Goal: Transaction & Acquisition: Book appointment/travel/reservation

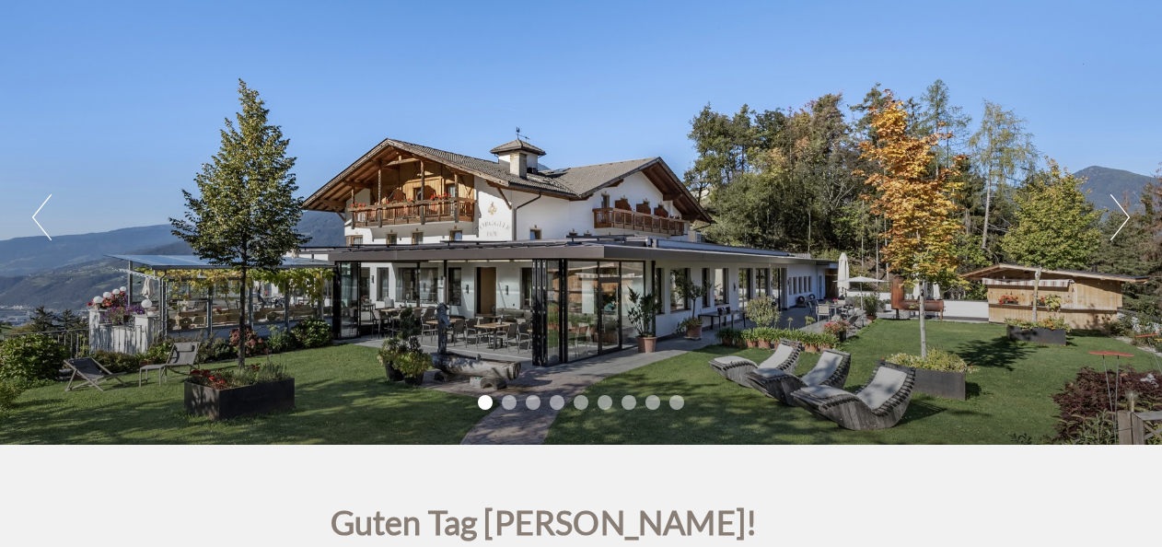
scroll to position [184, 0]
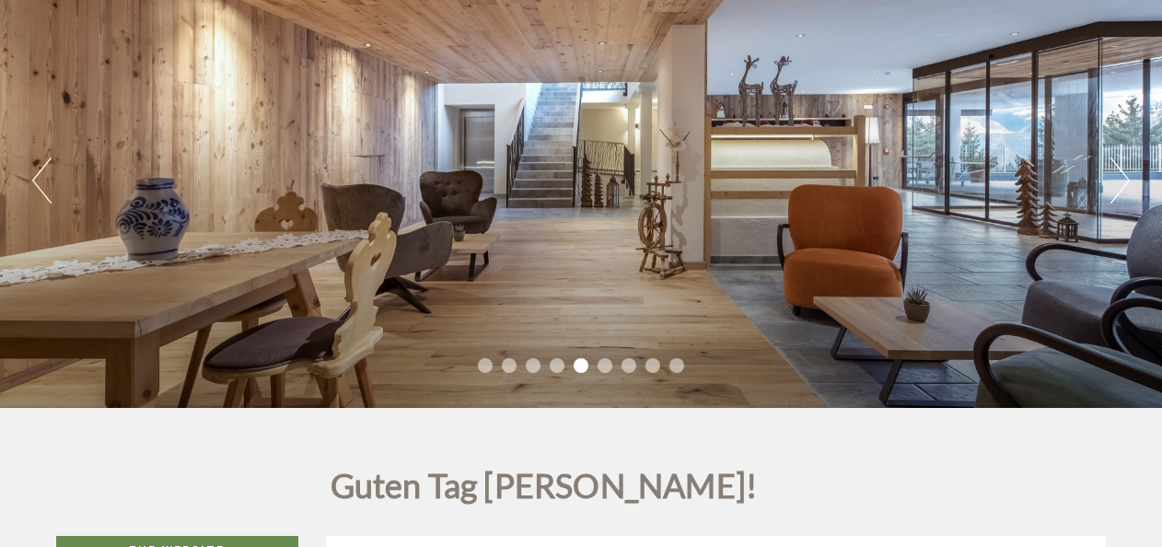
click at [1120, 170] on button "Next" at bounding box center [1119, 180] width 19 height 46
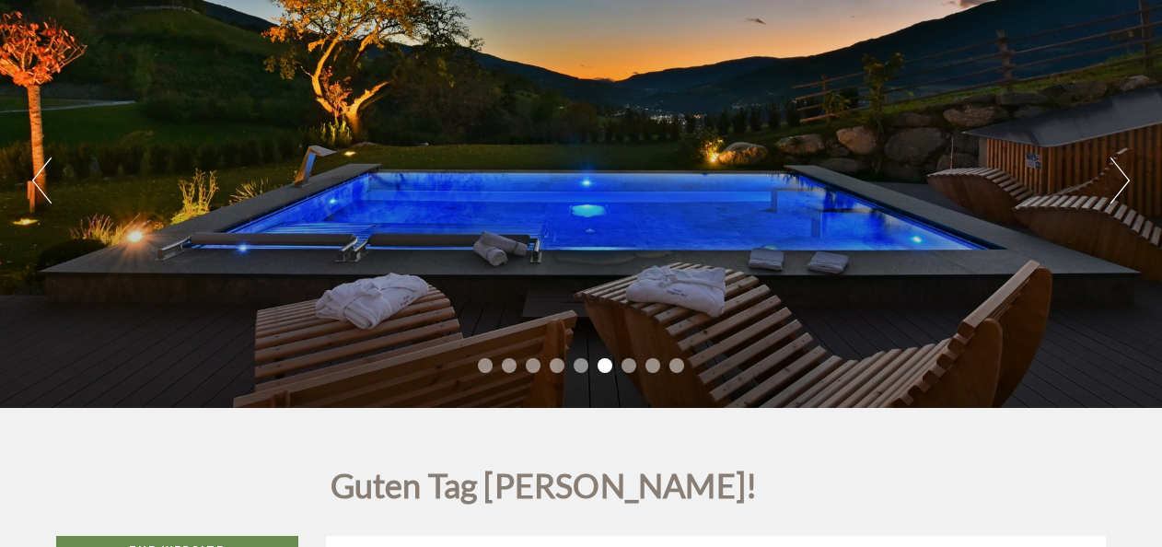
click at [1120, 170] on button "Next" at bounding box center [1119, 180] width 19 height 46
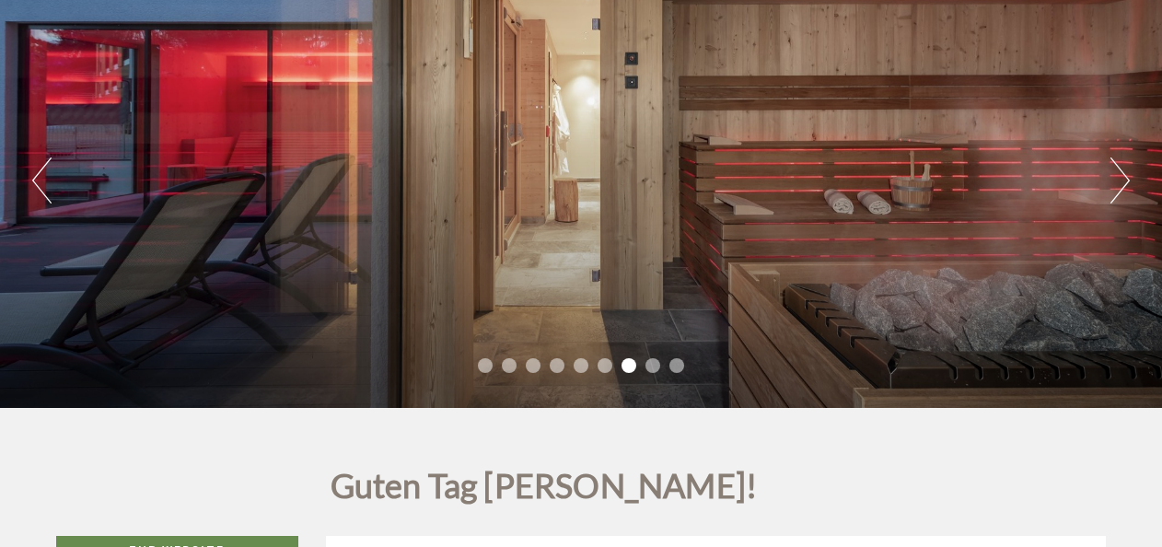
click at [1120, 170] on button "Next" at bounding box center [1119, 180] width 19 height 46
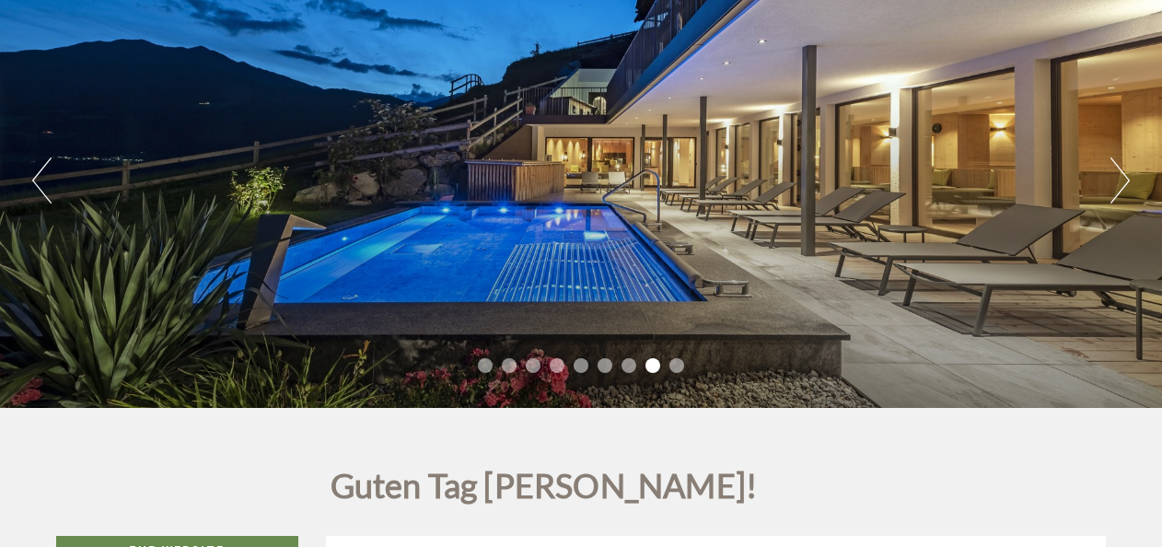
click at [1120, 170] on button "Next" at bounding box center [1119, 180] width 19 height 46
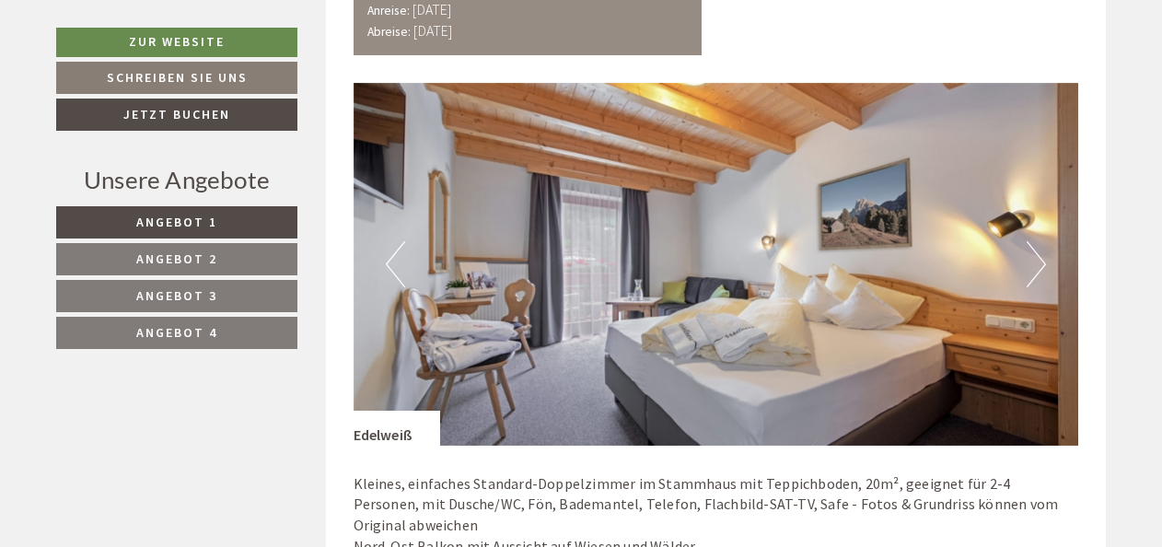
scroll to position [3093, 0]
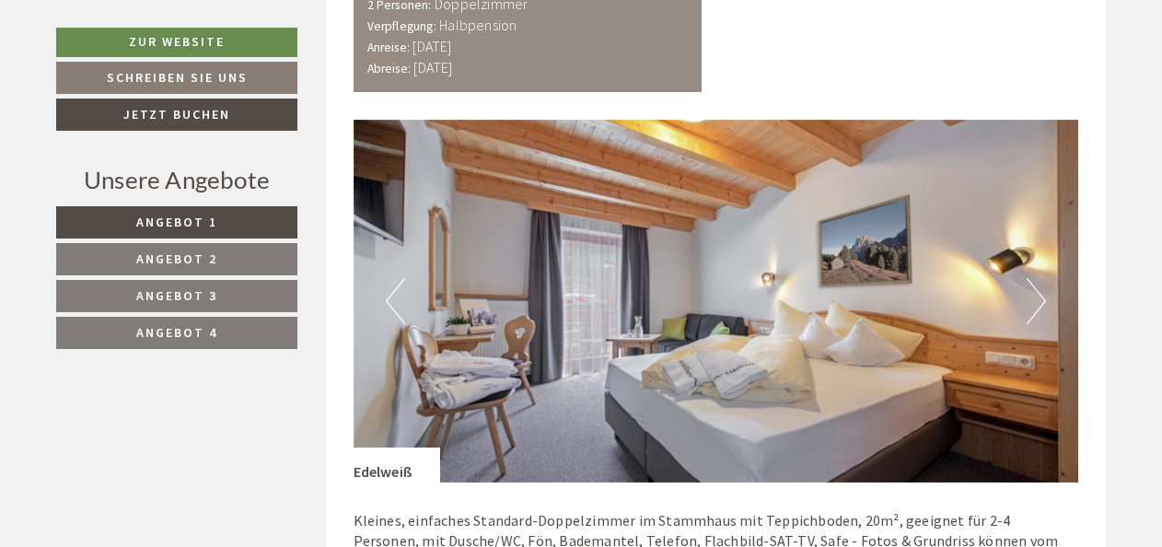
click at [1044, 281] on button "Next" at bounding box center [1035, 301] width 19 height 46
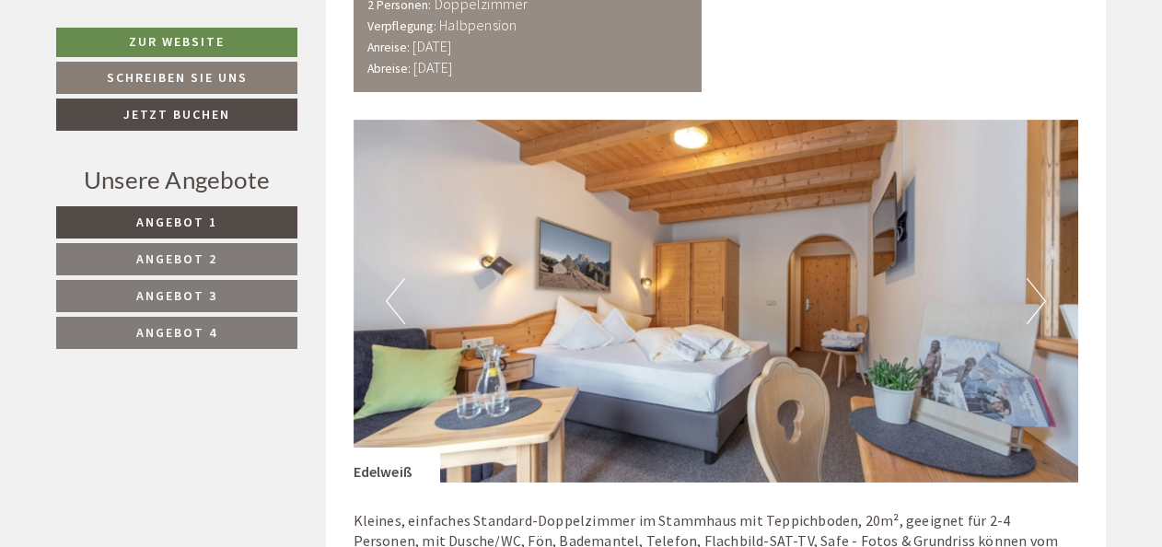
click at [1044, 280] on button "Next" at bounding box center [1035, 301] width 19 height 46
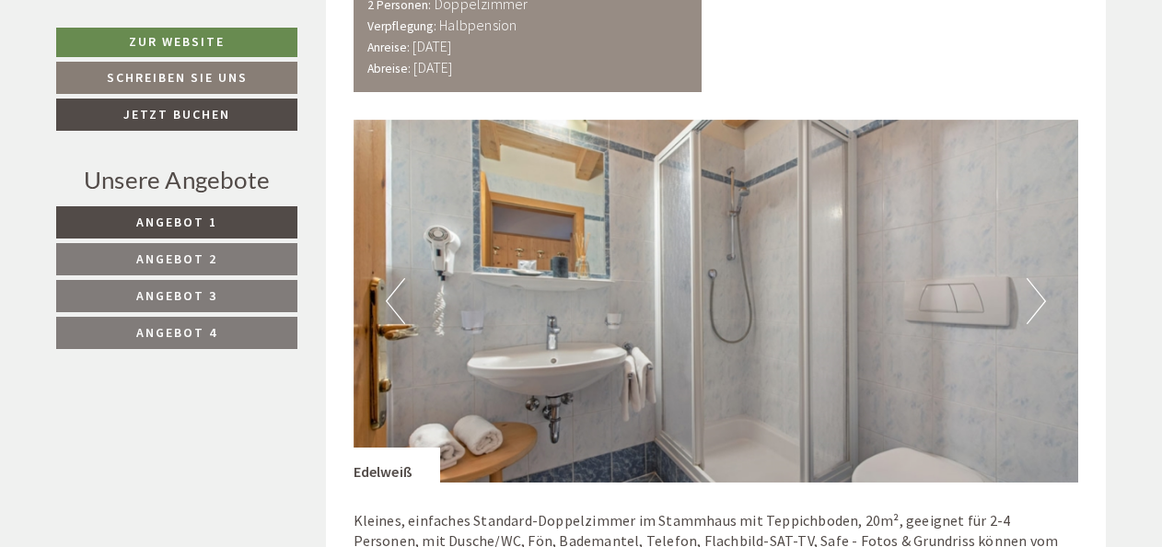
click at [1042, 280] on button "Next" at bounding box center [1035, 301] width 19 height 46
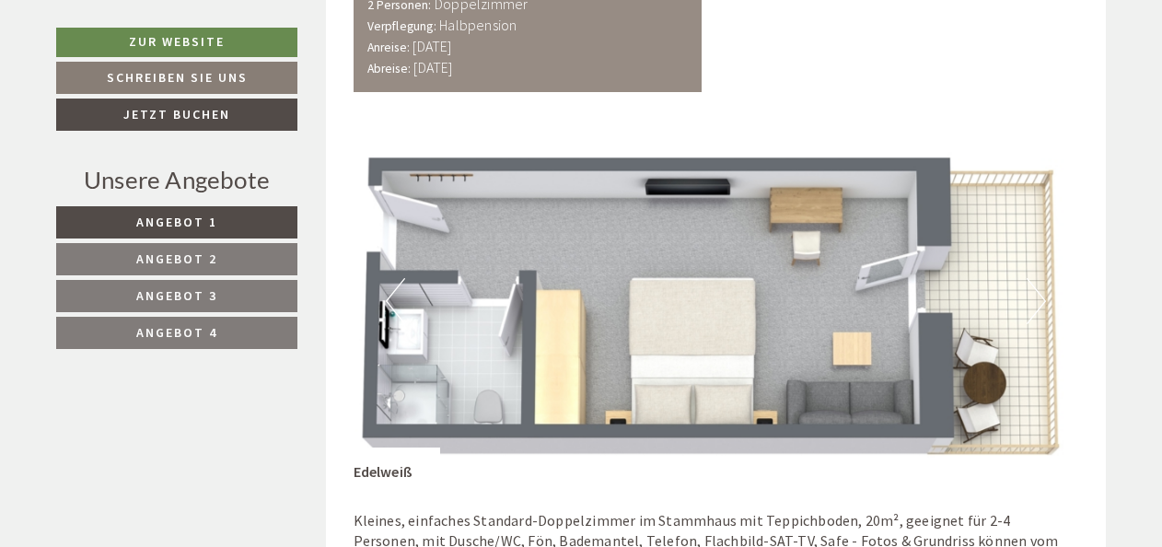
click at [215, 223] on span "Angebot 1" at bounding box center [176, 222] width 81 height 17
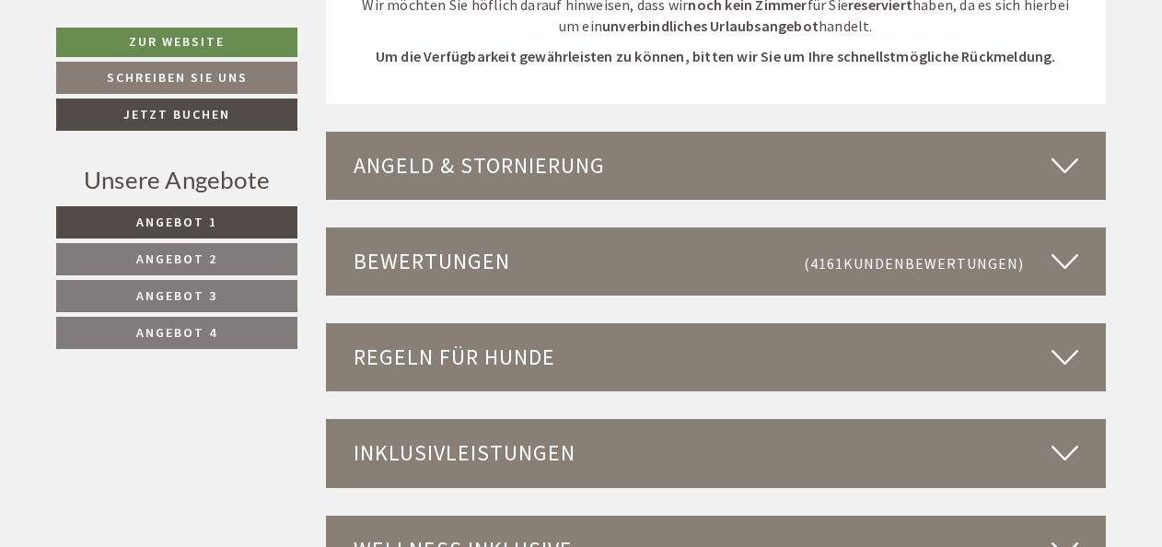
scroll to position [885, 0]
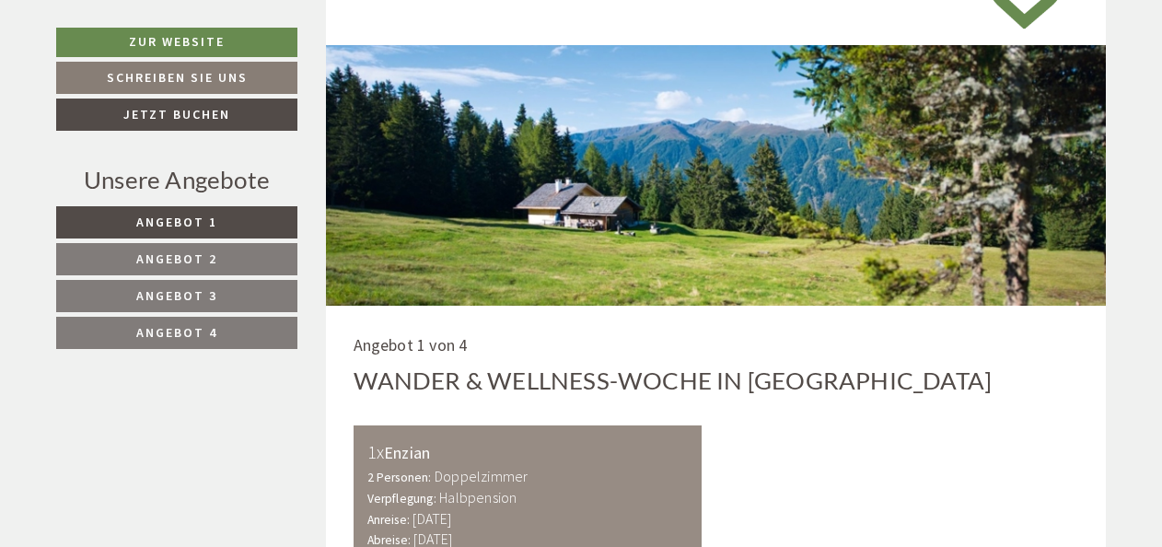
click at [215, 223] on span "Angebot 1" at bounding box center [176, 222] width 81 height 17
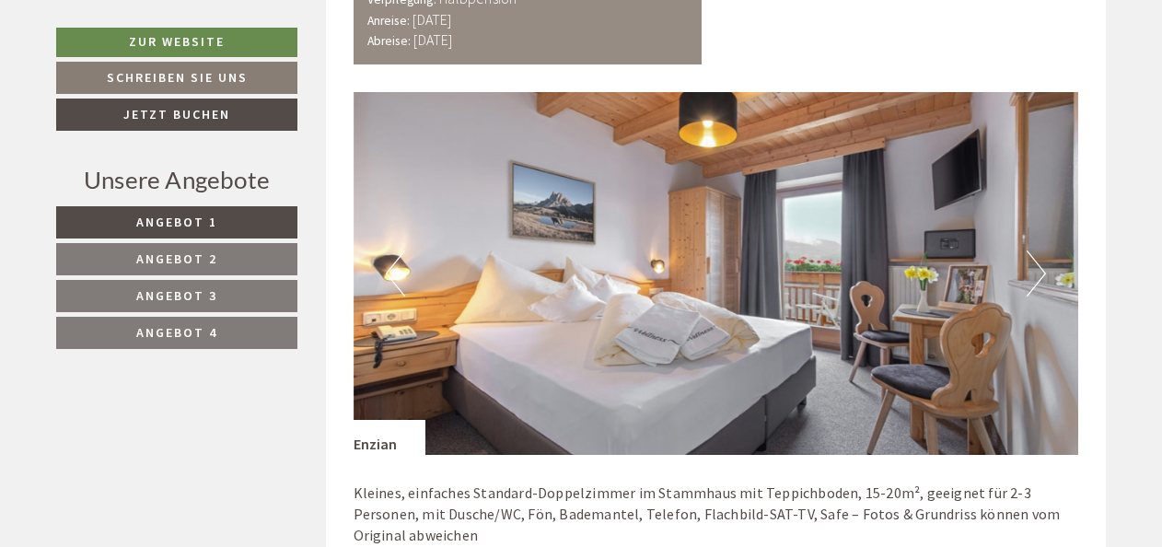
scroll to position [1400, 0]
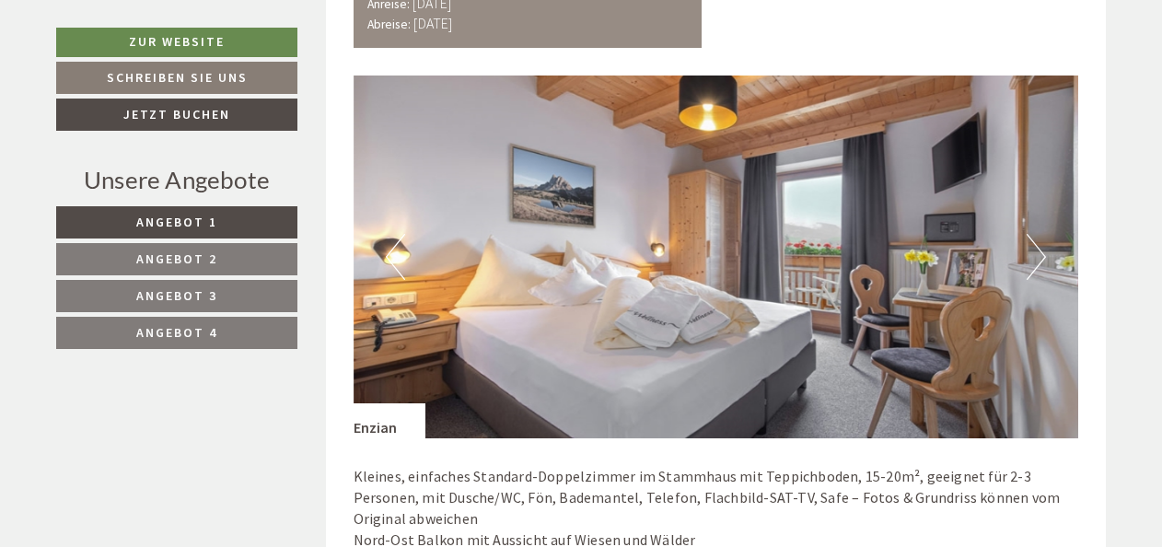
click at [1038, 250] on button "Next" at bounding box center [1035, 257] width 19 height 46
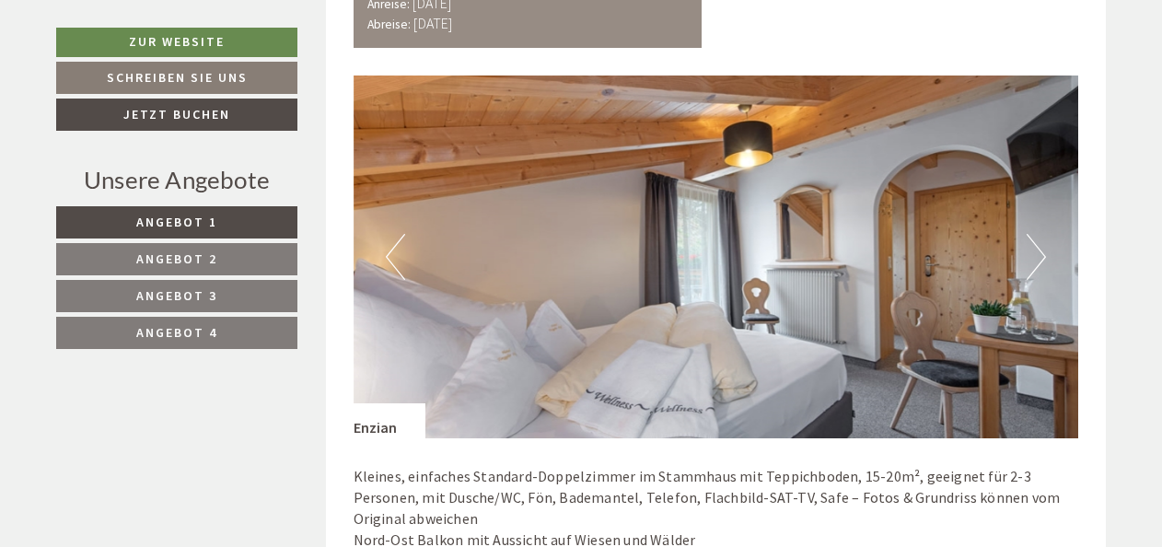
click at [1038, 250] on button "Next" at bounding box center [1035, 257] width 19 height 46
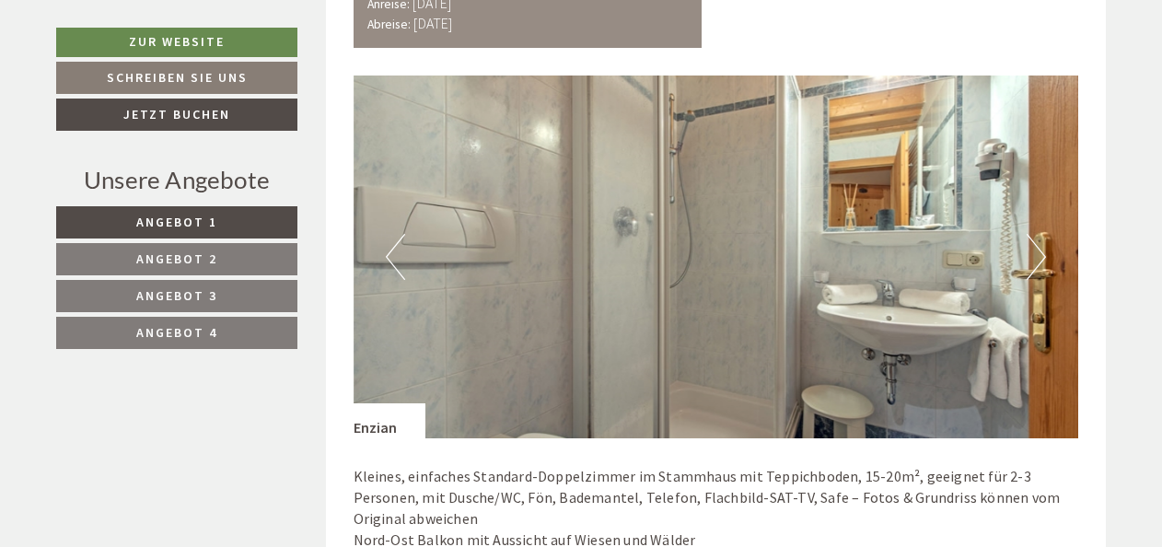
click at [1038, 250] on button "Next" at bounding box center [1035, 257] width 19 height 46
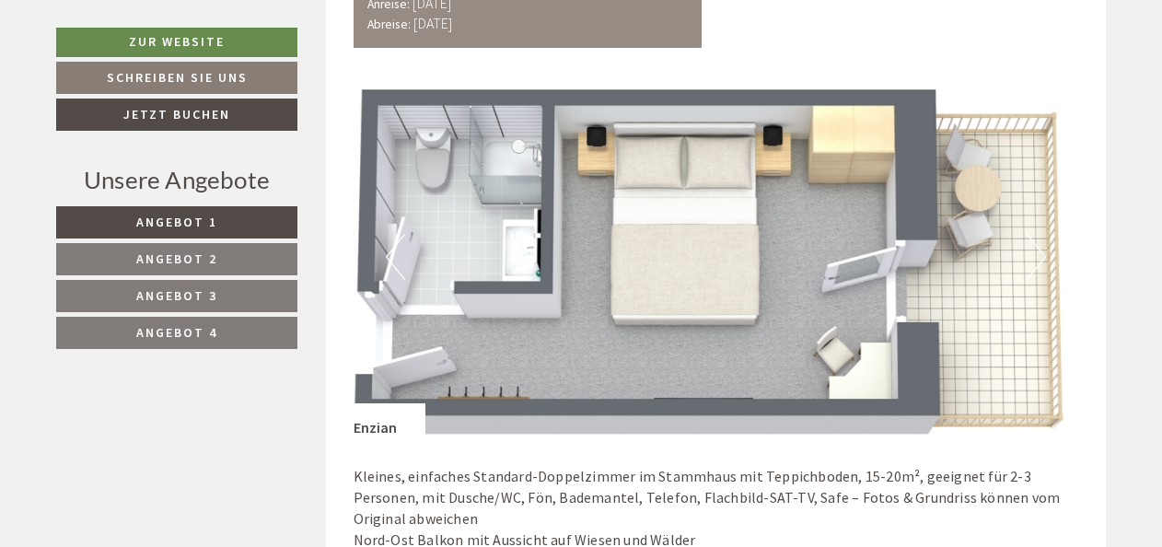
click at [237, 295] on link "Angebot 3" at bounding box center [176, 296] width 241 height 32
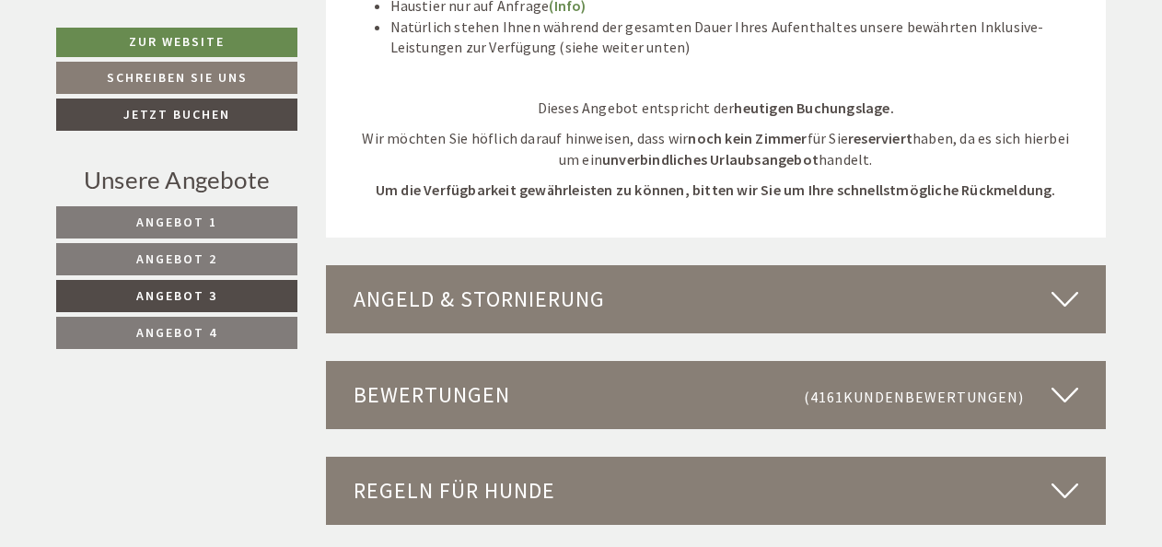
scroll to position [2984, 0]
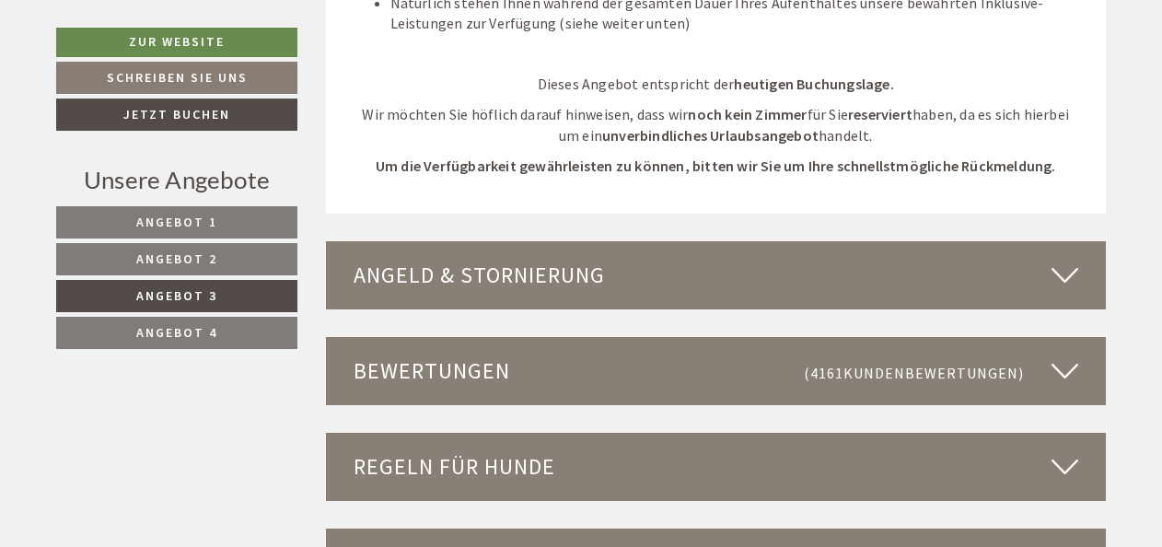
click at [260, 324] on link "Angebot 4" at bounding box center [176, 333] width 241 height 32
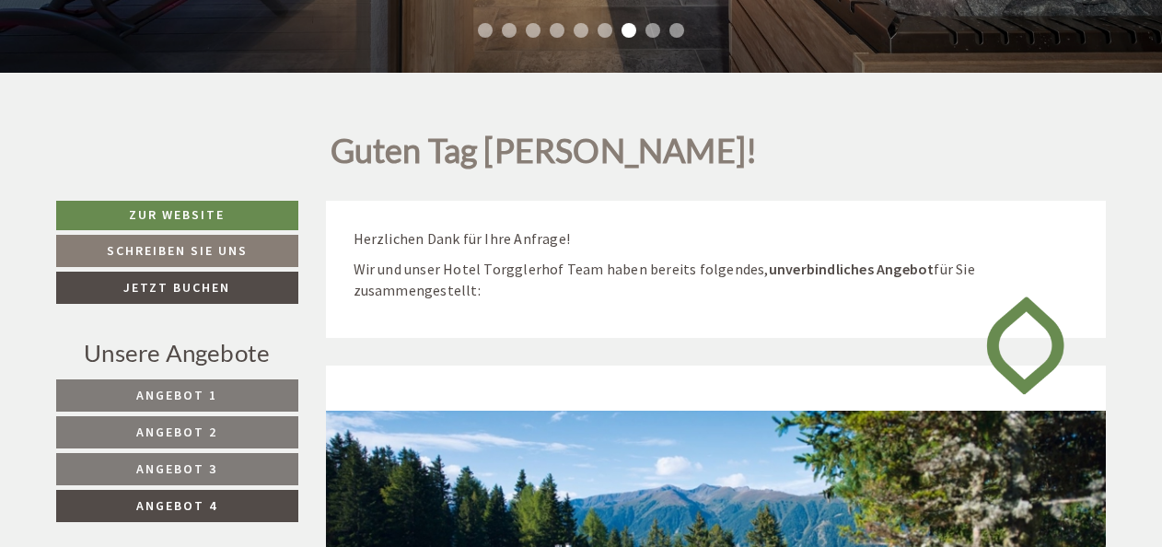
scroll to position [516, 0]
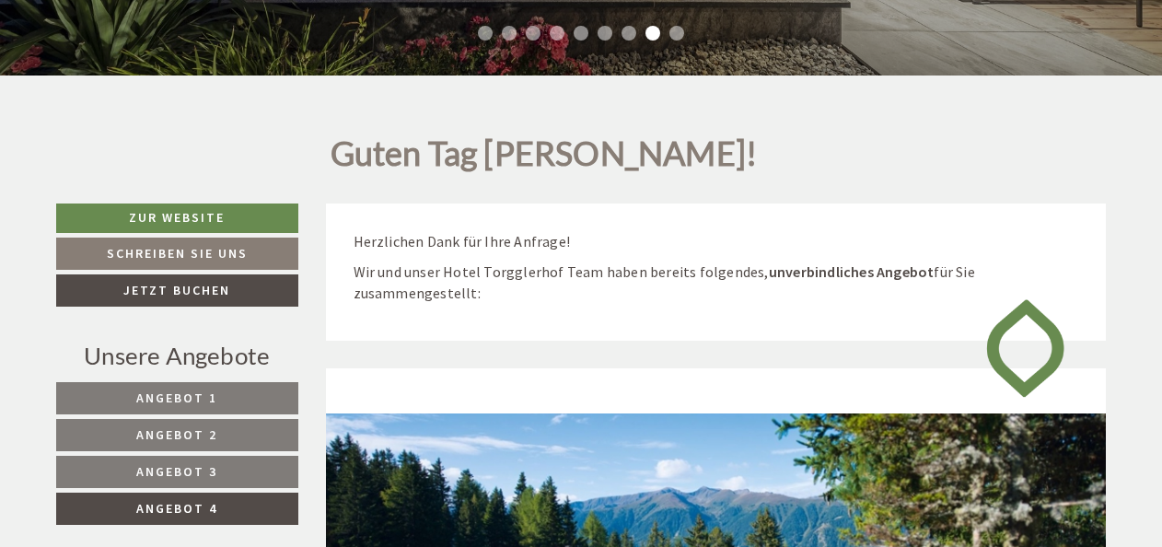
click at [221, 431] on link "Angebot 2" at bounding box center [177, 435] width 242 height 32
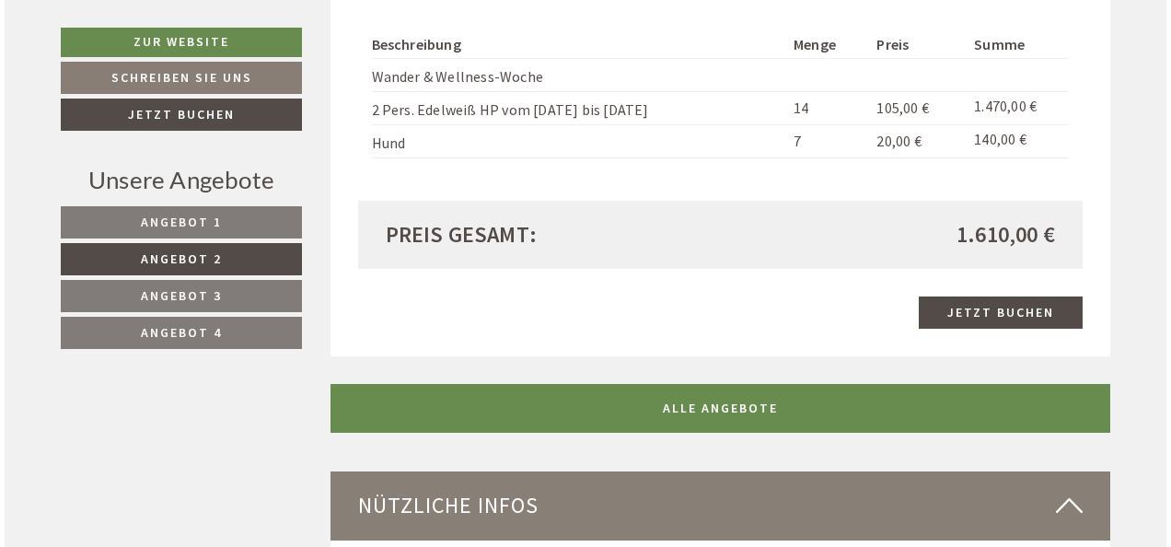
scroll to position [2284, 0]
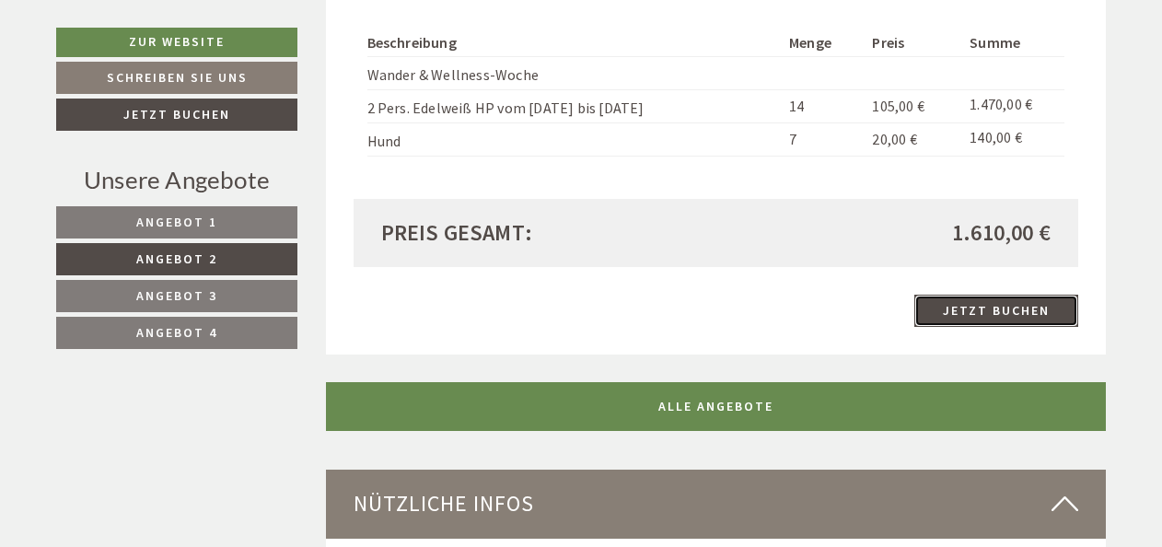
click at [992, 295] on link "Jetzt buchen" at bounding box center [996, 311] width 164 height 32
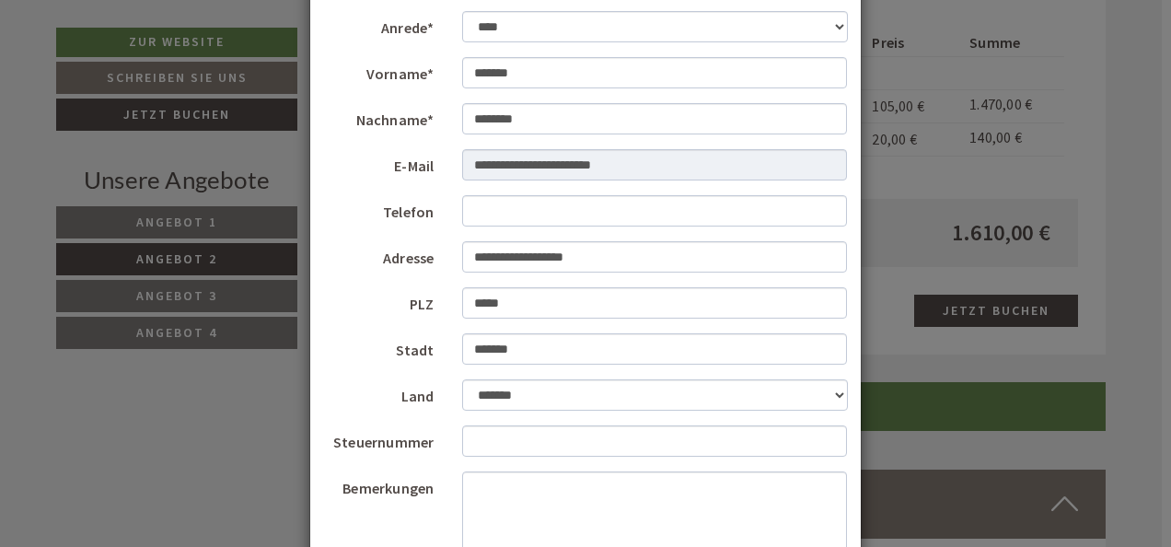
scroll to position [110, 0]
click at [576, 216] on input "Telefon" at bounding box center [655, 211] width 386 height 31
type input "**********"
select select "*"
type input "**********"
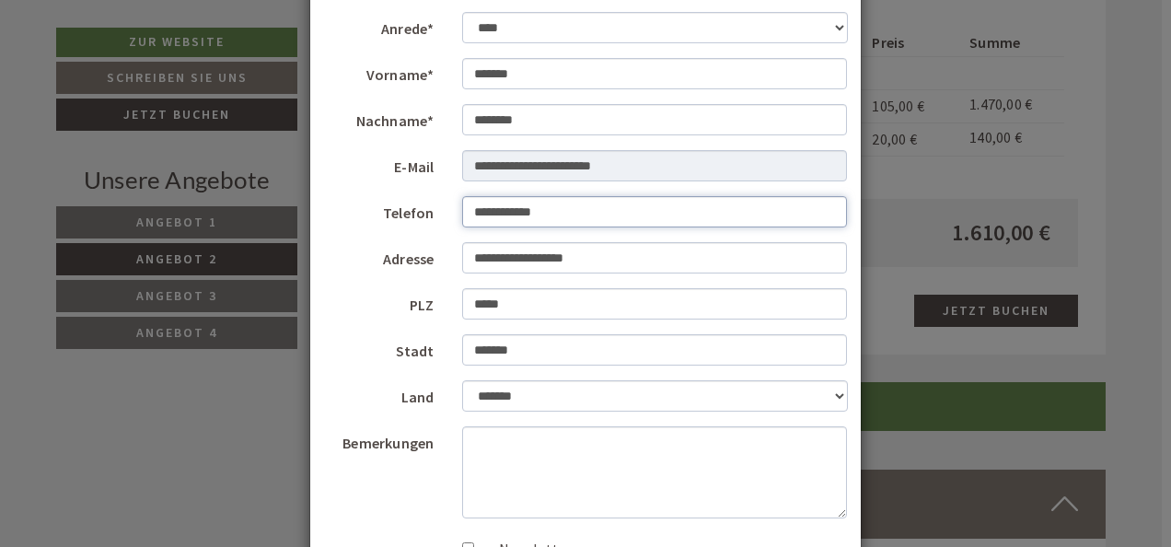
click at [636, 200] on input "**********" at bounding box center [655, 211] width 386 height 31
click at [342, 341] on label "Stadt" at bounding box center [379, 348] width 138 height 28
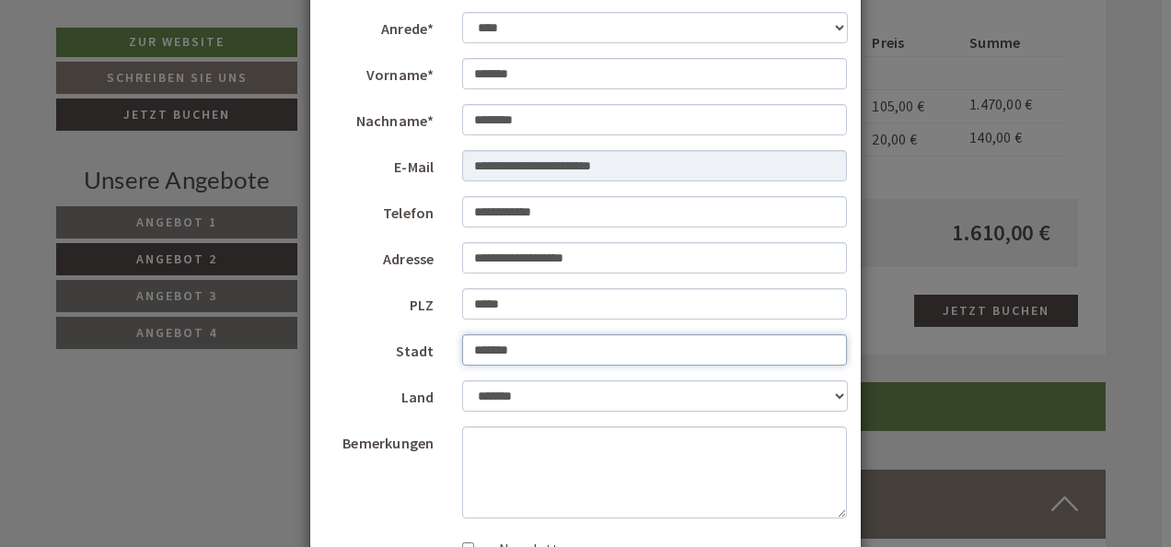
click at [462, 341] on input "*******" at bounding box center [655, 349] width 386 height 31
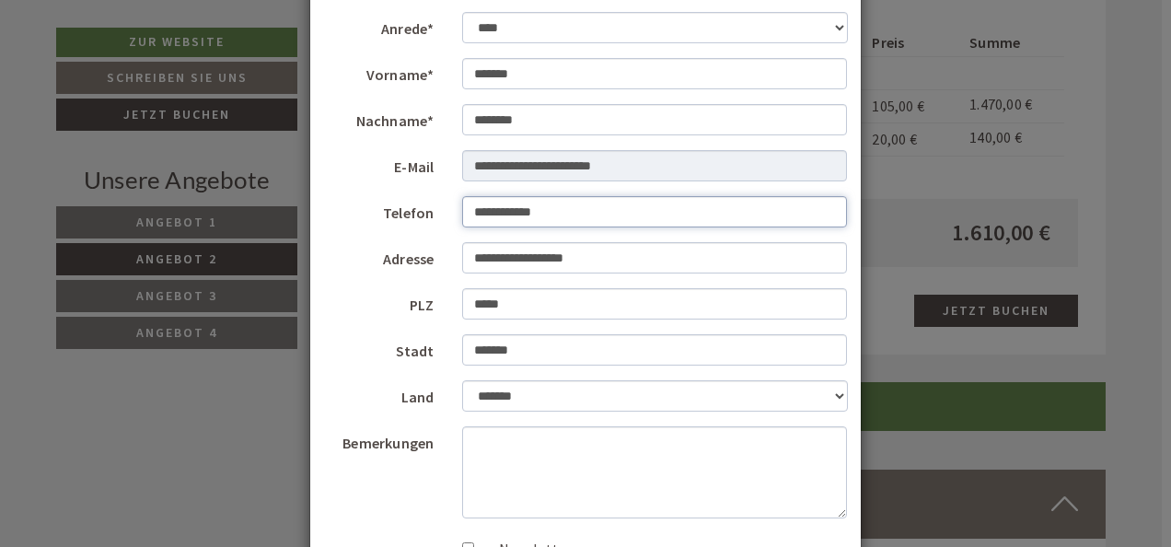
click at [650, 214] on input "**********" at bounding box center [655, 211] width 386 height 31
click at [379, 483] on div "Bemerkungen" at bounding box center [585, 472] width 551 height 92
click at [539, 480] on textarea "Bemerkungen" at bounding box center [655, 472] width 386 height 92
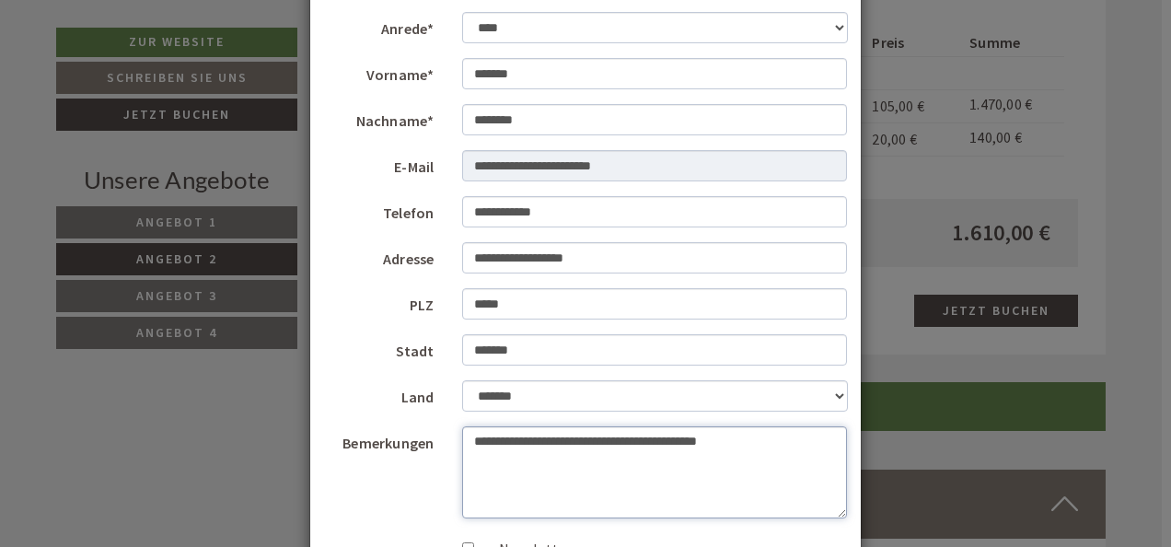
type textarea "**********"
click at [404, 518] on form "**********" at bounding box center [585, 345] width 523 height 667
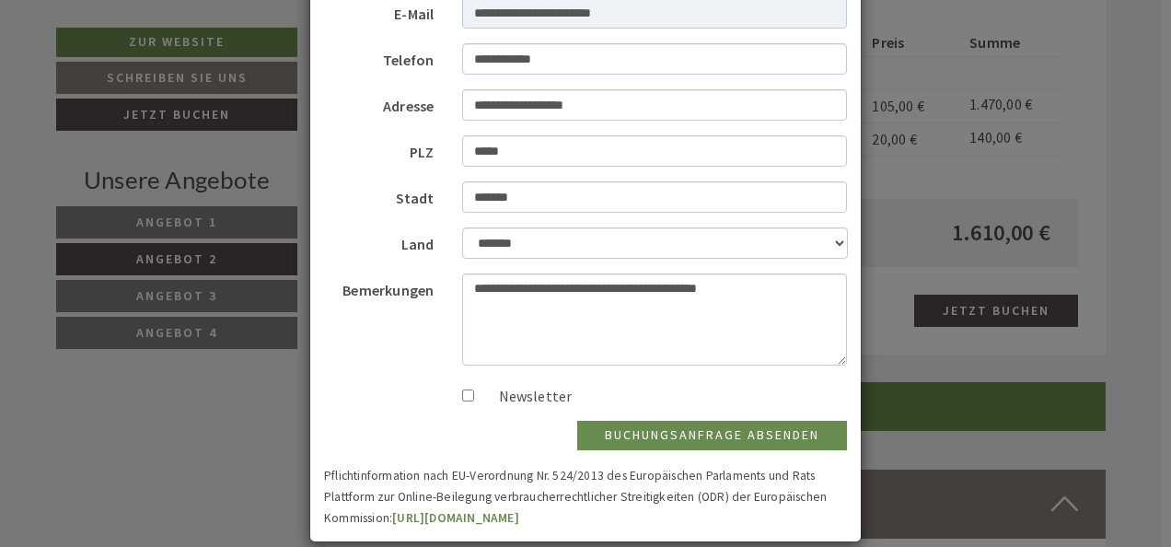
scroll to position [285, 0]
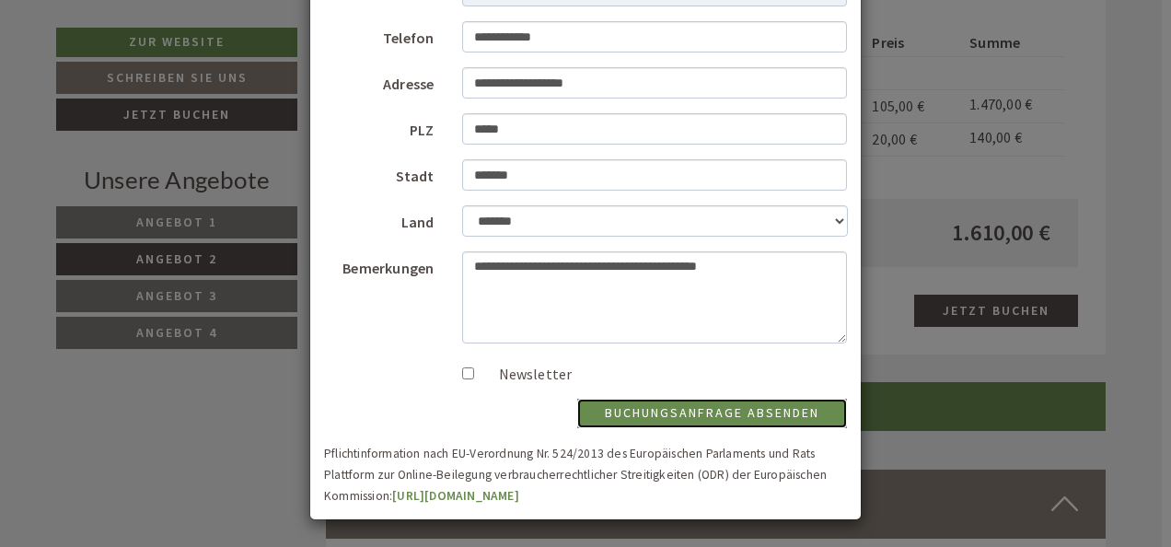
click at [713, 413] on button "Buchungsanfrage absenden" at bounding box center [712, 413] width 270 height 29
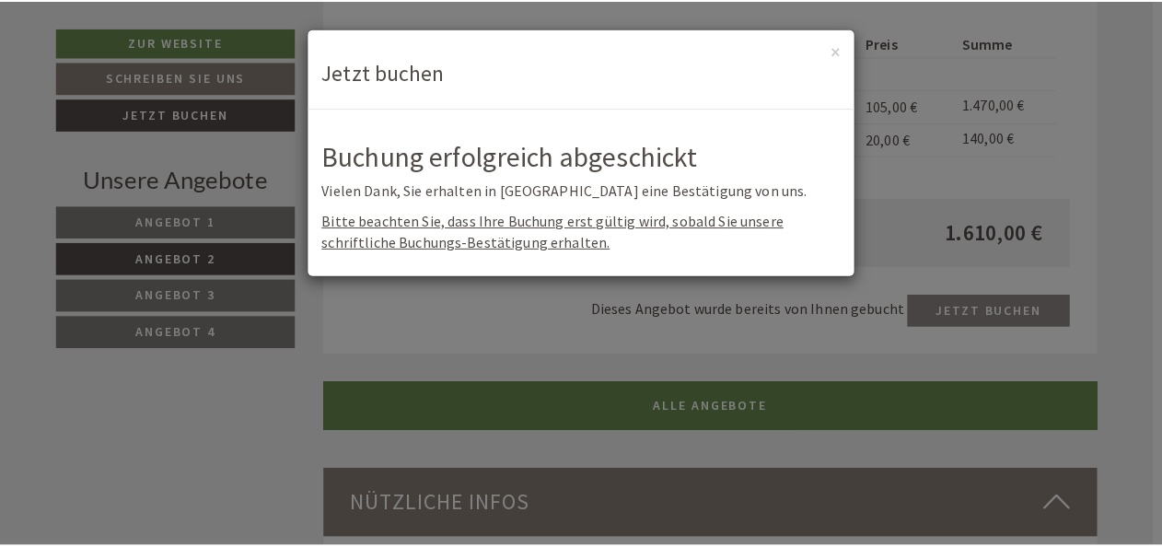
scroll to position [0, 0]
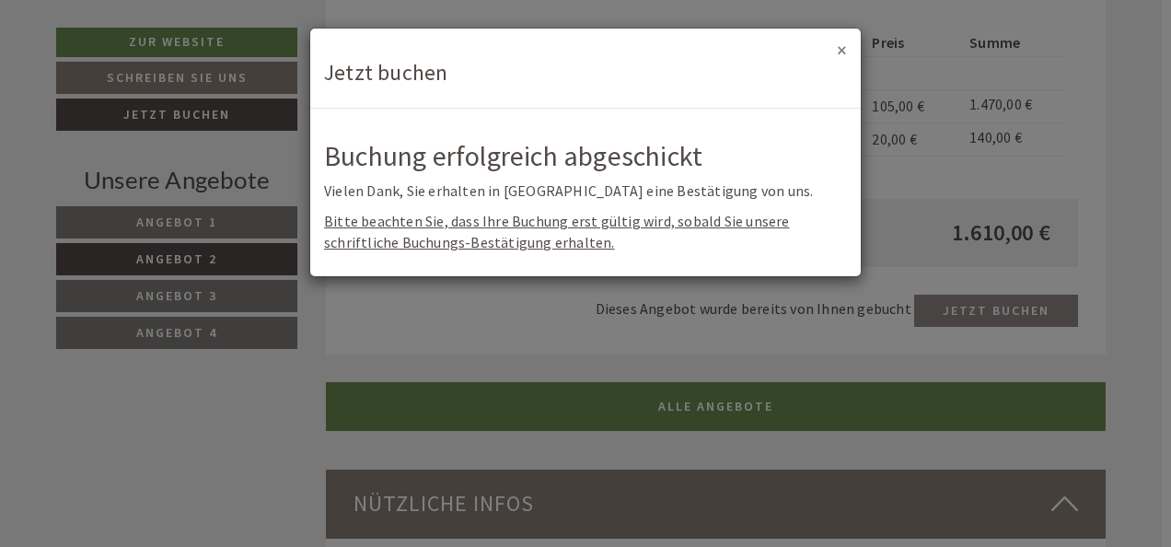
click at [842, 50] on button "×" at bounding box center [842, 50] width 10 height 19
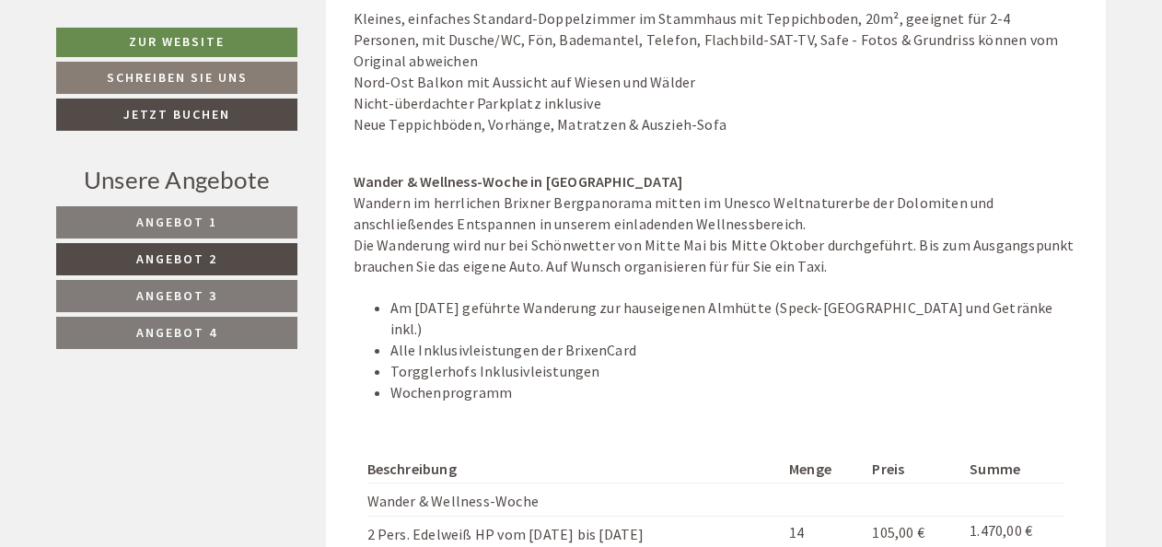
scroll to position [1842, 0]
